Goal: Book appointment/travel/reservation

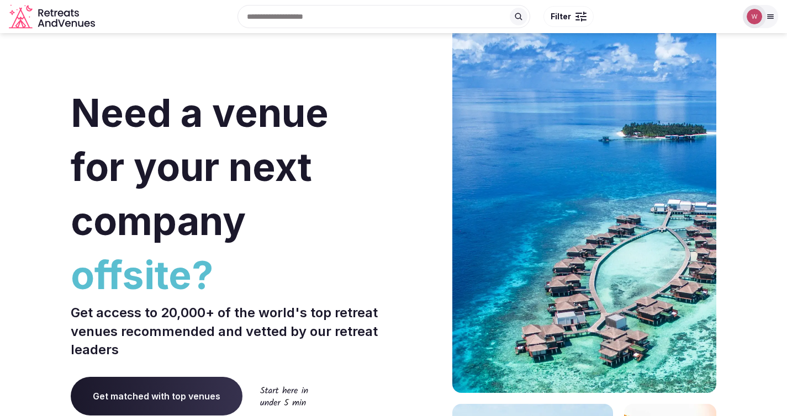
click at [357, 24] on input "text" at bounding box center [383, 16] width 293 height 23
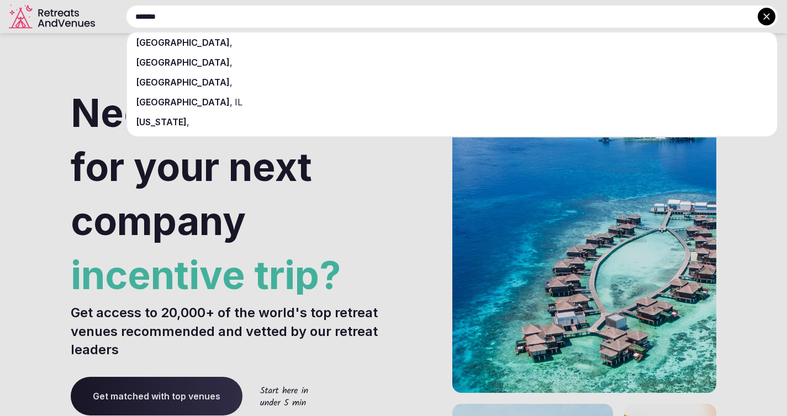
type input "*******"
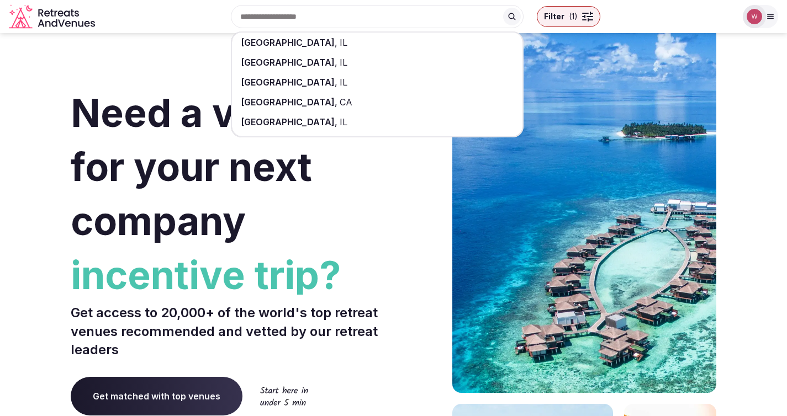
click at [310, 45] on div "Chicago , IL" at bounding box center [377, 43] width 290 height 20
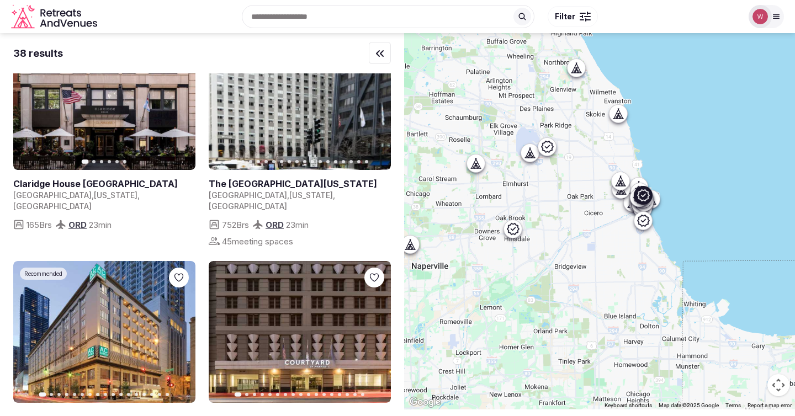
scroll to position [46, 0]
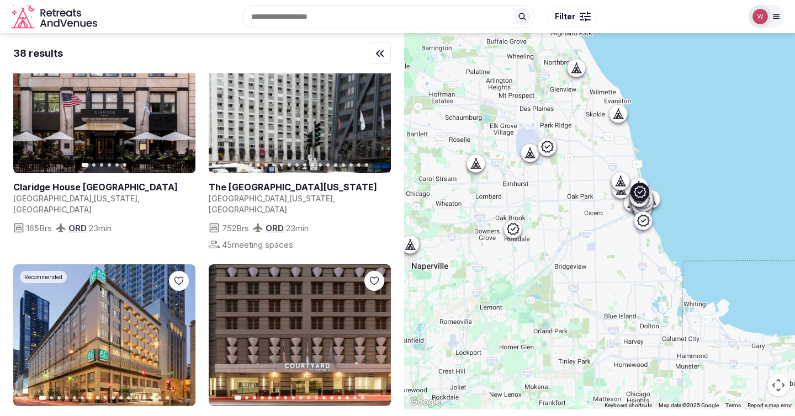
click at [129, 125] on link at bounding box center [104, 102] width 182 height 142
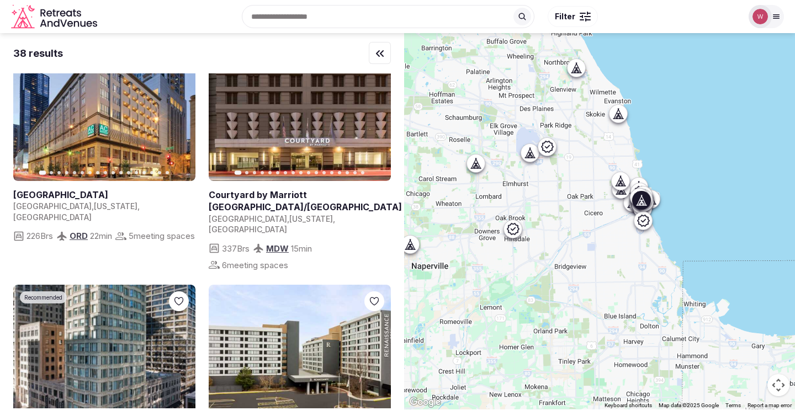
scroll to position [438, 0]
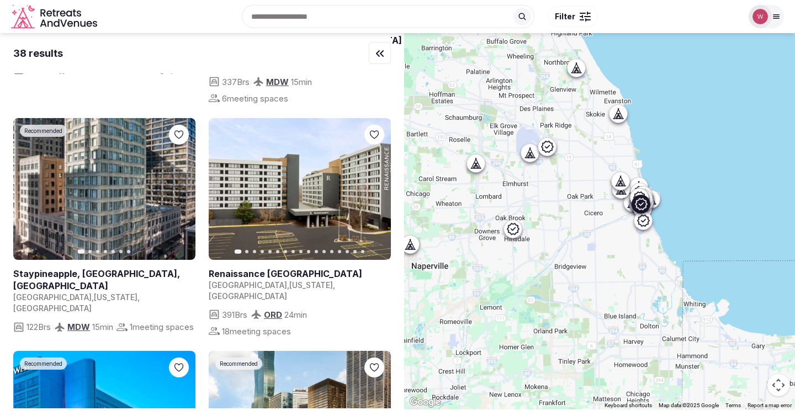
click at [118, 182] on link at bounding box center [104, 189] width 182 height 142
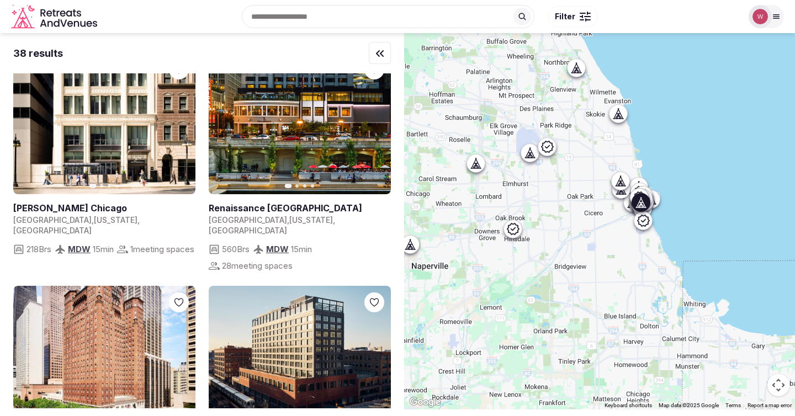
scroll to position [1484, 0]
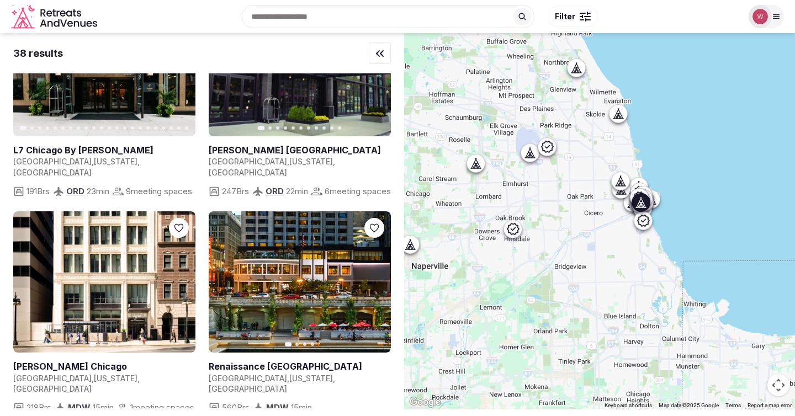
click at [288, 257] on link at bounding box center [300, 283] width 182 height 142
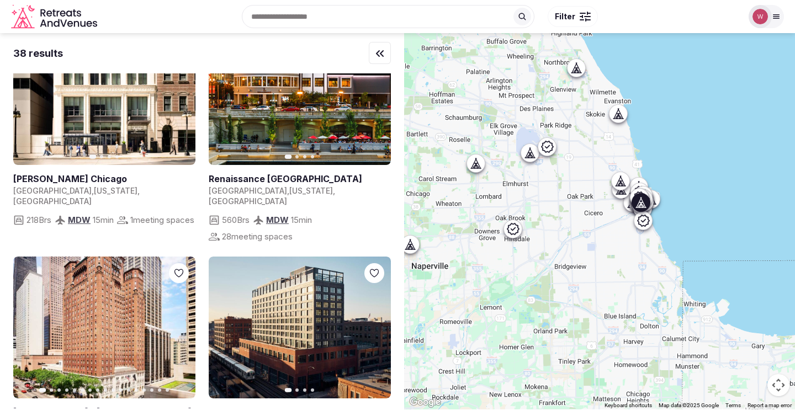
scroll to position [1769, 0]
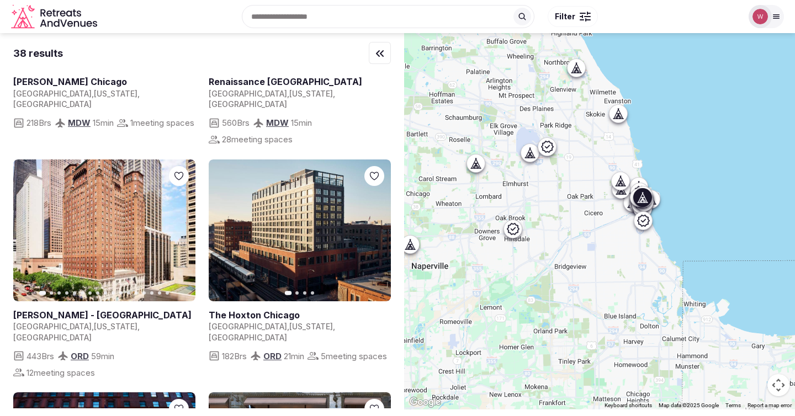
click at [130, 199] on link at bounding box center [104, 231] width 182 height 142
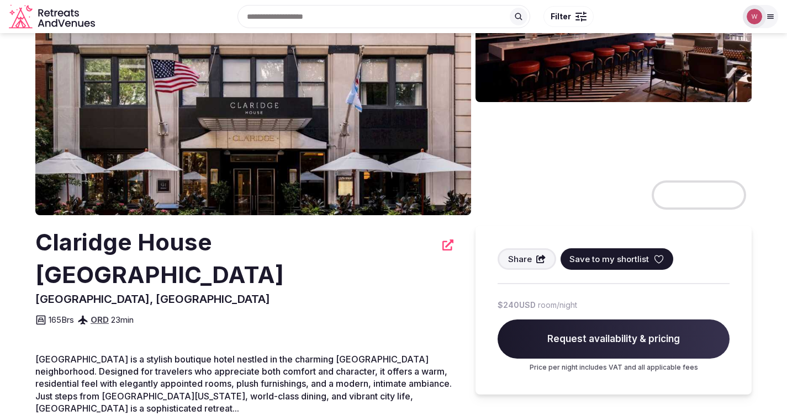
scroll to position [103, 0]
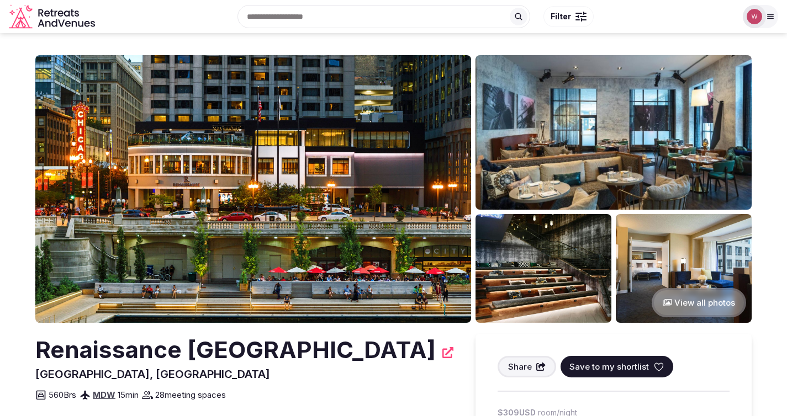
click at [558, 283] on img at bounding box center [543, 268] width 136 height 109
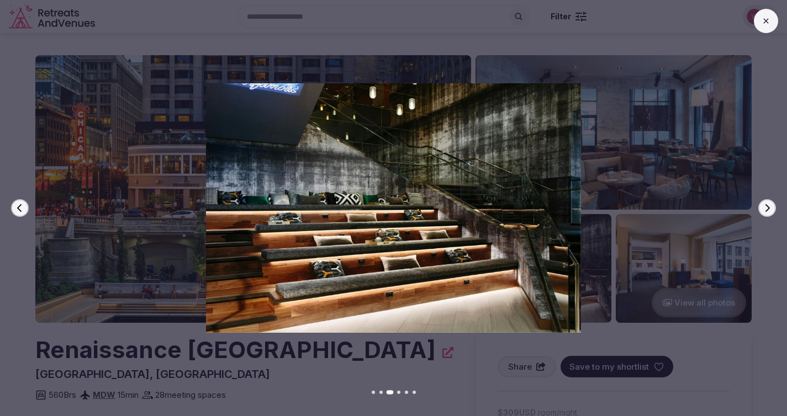
click at [669, 275] on img at bounding box center [393, 208] width 551 height 250
click at [694, 266] on div at bounding box center [389, 208] width 796 height 250
click at [696, 158] on div at bounding box center [389, 208] width 796 height 250
click at [774, 209] on button "Next slide" at bounding box center [767, 208] width 18 height 18
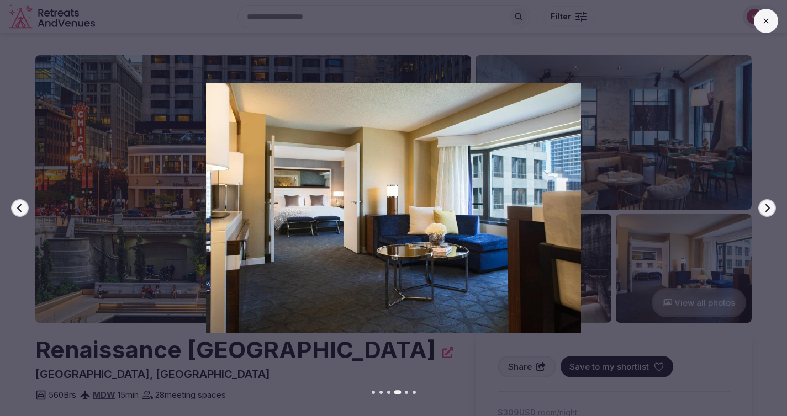
click at [769, 210] on icon "button" at bounding box center [767, 208] width 9 height 9
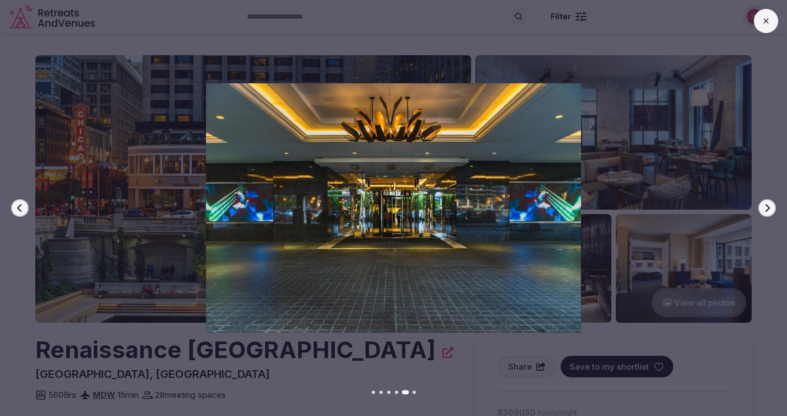
click at [769, 210] on icon "button" at bounding box center [767, 208] width 9 height 9
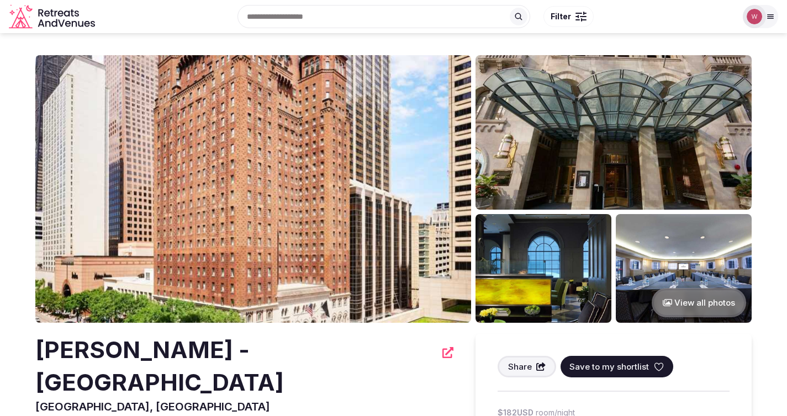
click at [577, 288] on img at bounding box center [543, 268] width 136 height 109
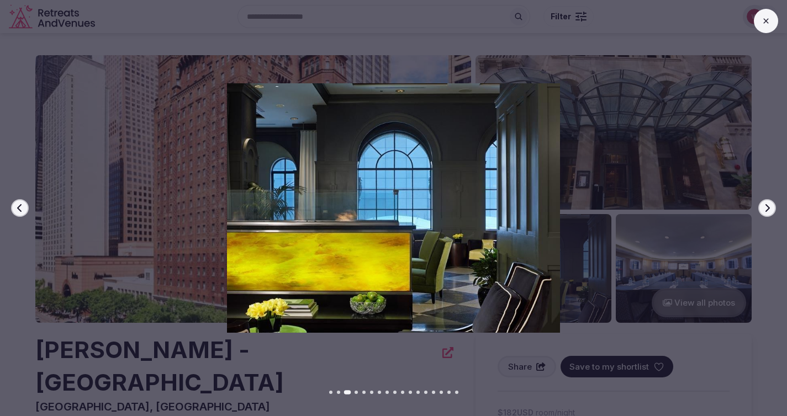
click at [674, 282] on div at bounding box center [389, 208] width 796 height 250
click at [773, 205] on button "Next slide" at bounding box center [767, 208] width 18 height 18
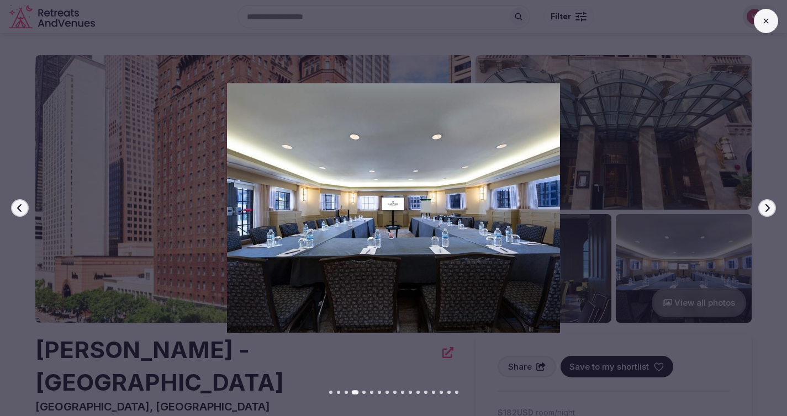
click at [772, 205] on button "Next slide" at bounding box center [767, 208] width 18 height 18
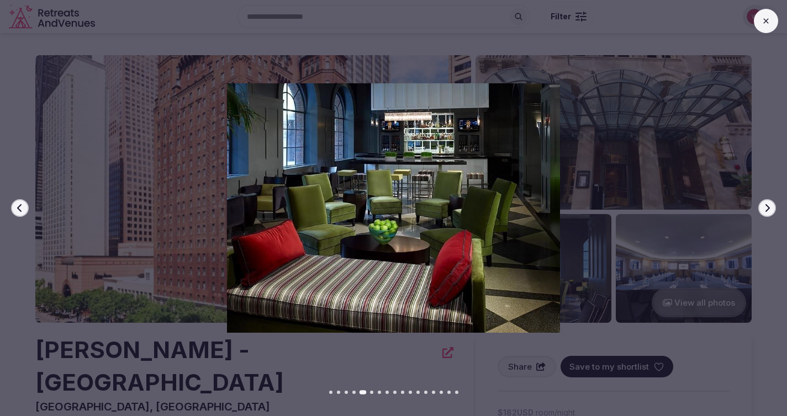
click at [771, 205] on icon "button" at bounding box center [767, 208] width 9 height 9
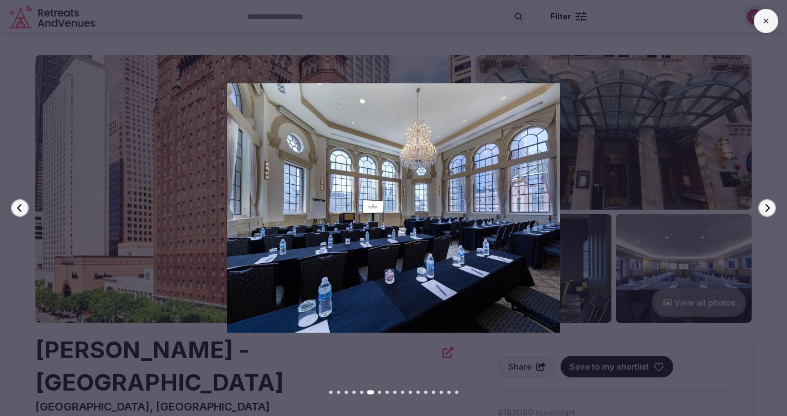
click at [770, 206] on icon "button" at bounding box center [767, 208] width 9 height 9
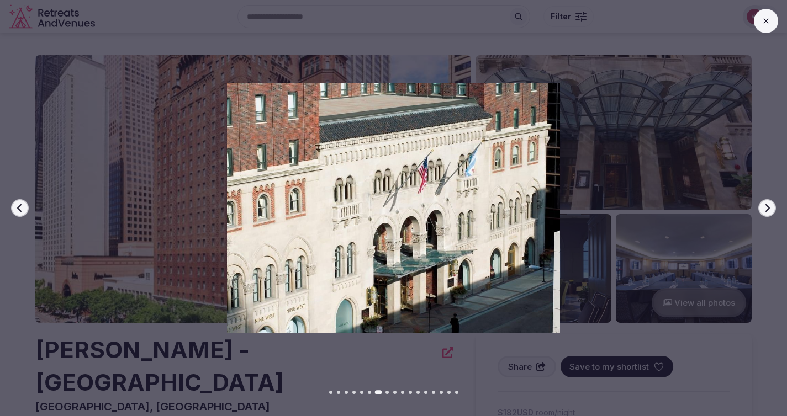
click at [769, 207] on icon "button" at bounding box center [767, 208] width 9 height 9
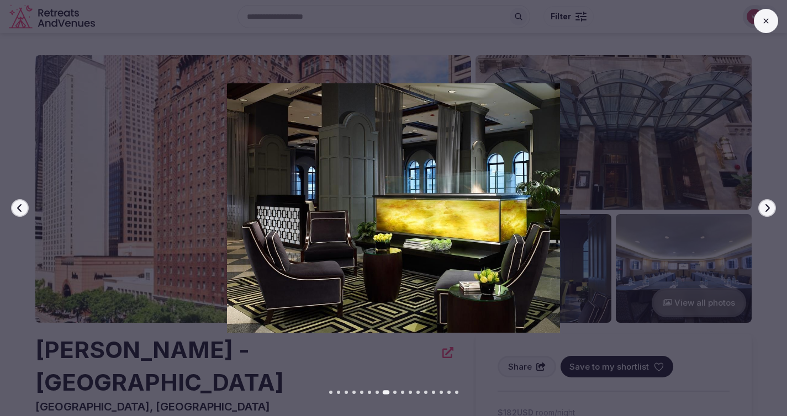
click at [769, 207] on icon "button" at bounding box center [767, 208] width 9 height 9
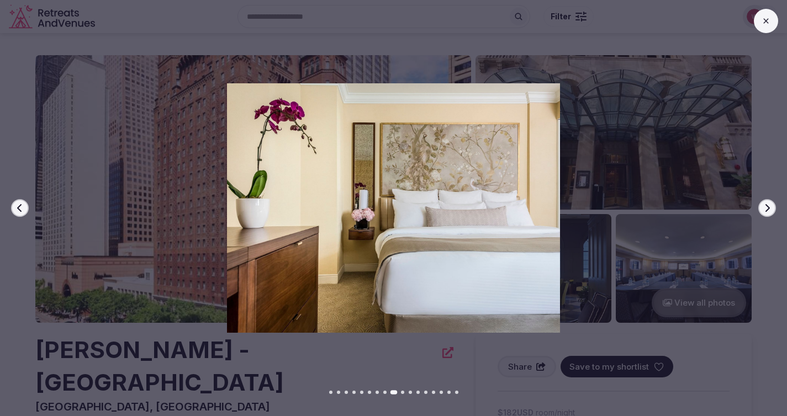
click at [762, 22] on icon at bounding box center [766, 21] width 9 height 9
